Goal: Understand process/instructions: Learn how to perform a task or action

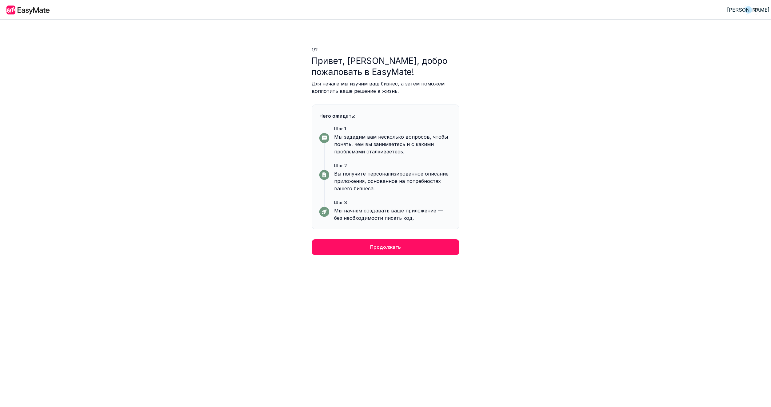
click at [417, 258] on div "1 / 2 Привет, [PERSON_NAME], добро пожаловать в EasyMate! Для начала мы изучим …" at bounding box center [385, 214] width 771 height 388
click at [408, 245] on button "Продолжать" at bounding box center [386, 247] width 148 height 16
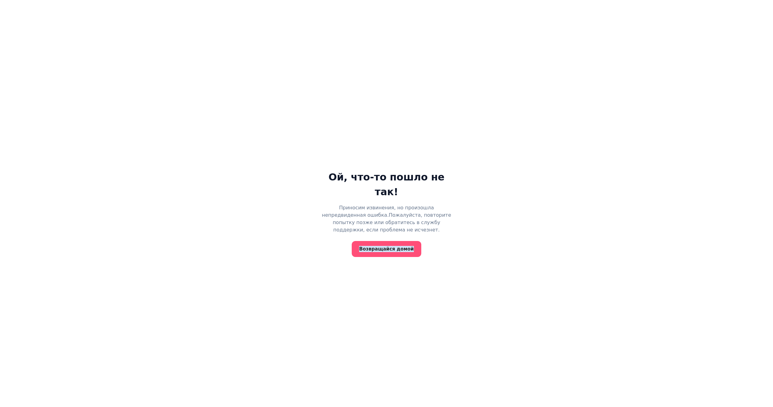
click at [379, 246] on ya-tr-span "Возвращайся домой" at bounding box center [386, 249] width 54 height 6
